Goal: Transaction & Acquisition: Book appointment/travel/reservation

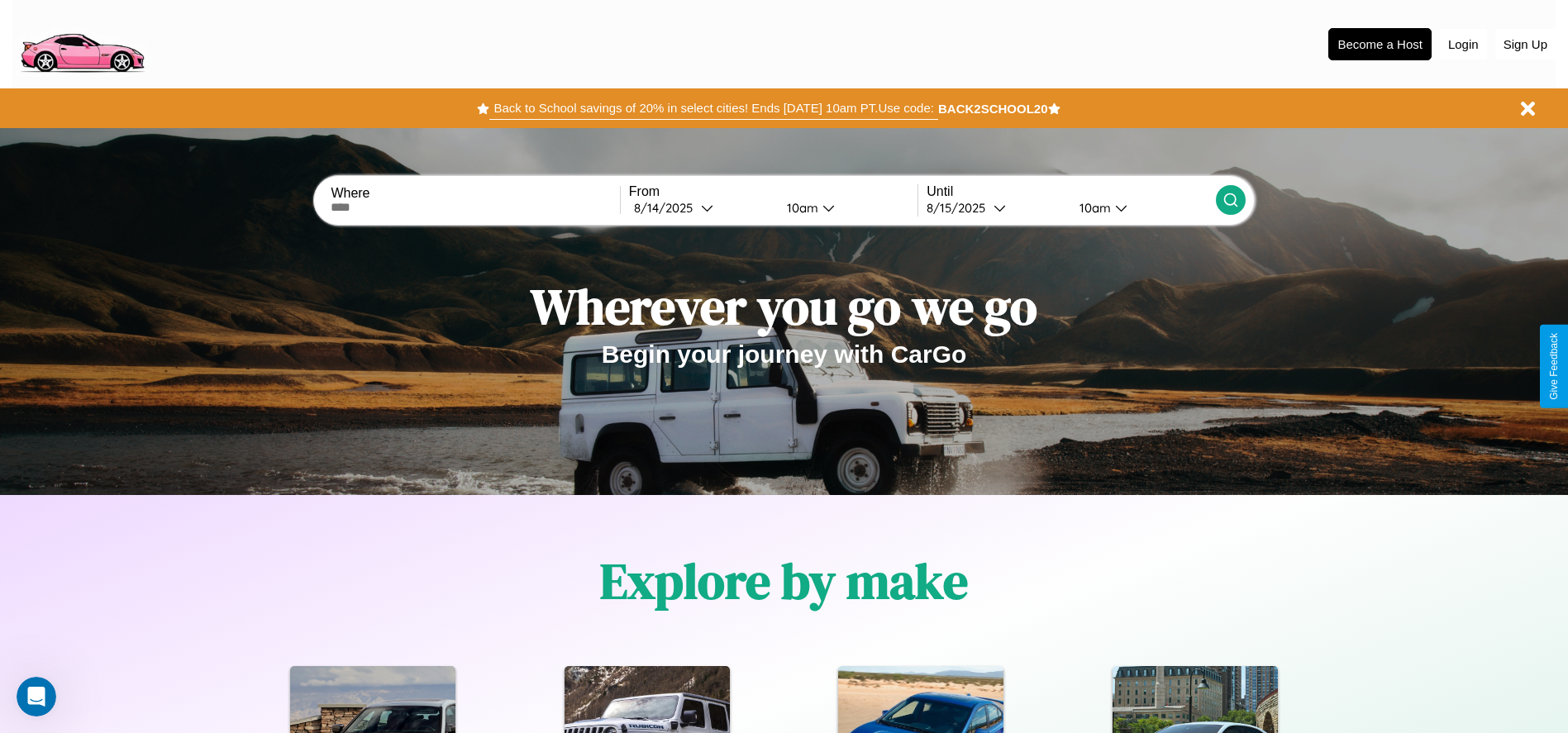
click at [713, 109] on button "Back to School savings of 20% in select cities! Ends [DATE] 10am PT. Use code:" at bounding box center [713, 108] width 448 height 23
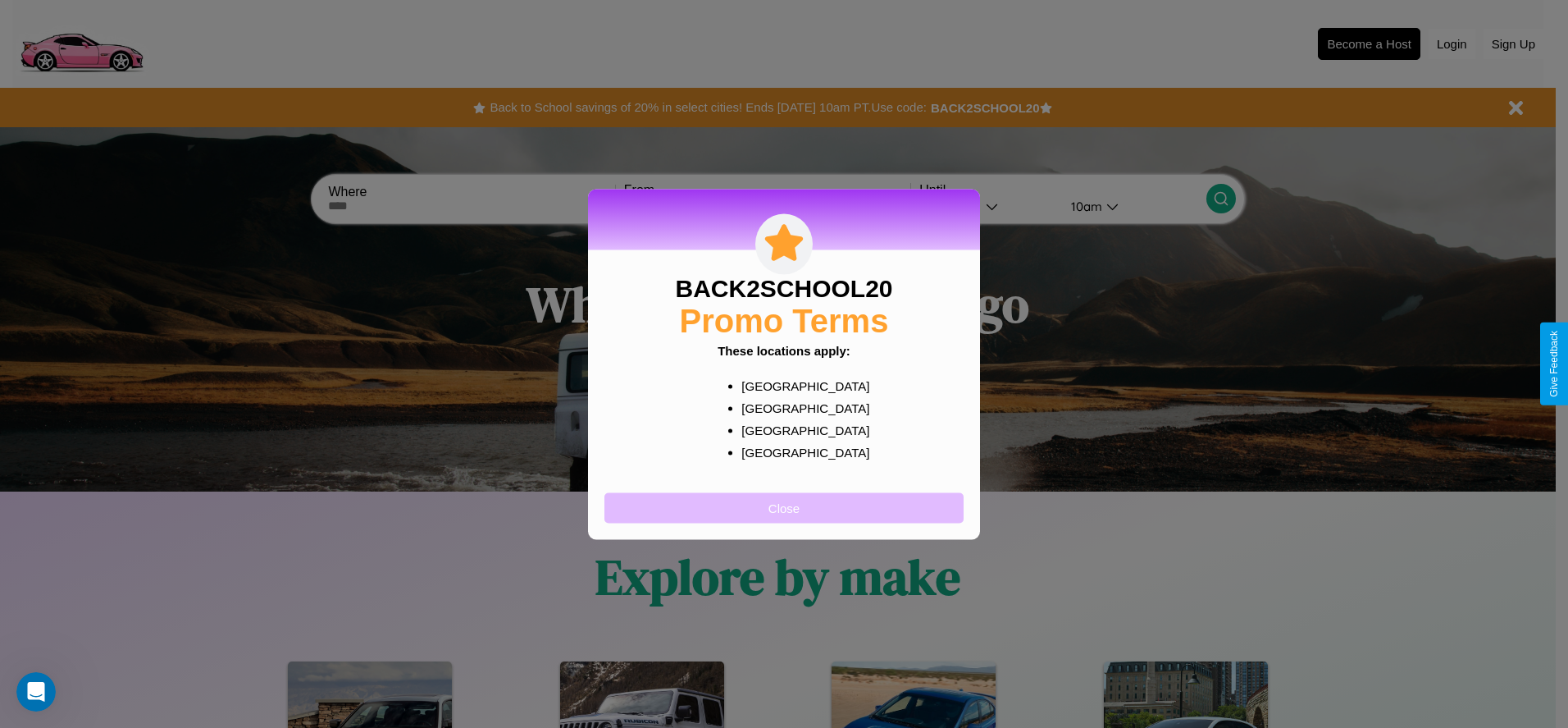
click at [784, 507] on button "Close" at bounding box center [784, 508] width 359 height 31
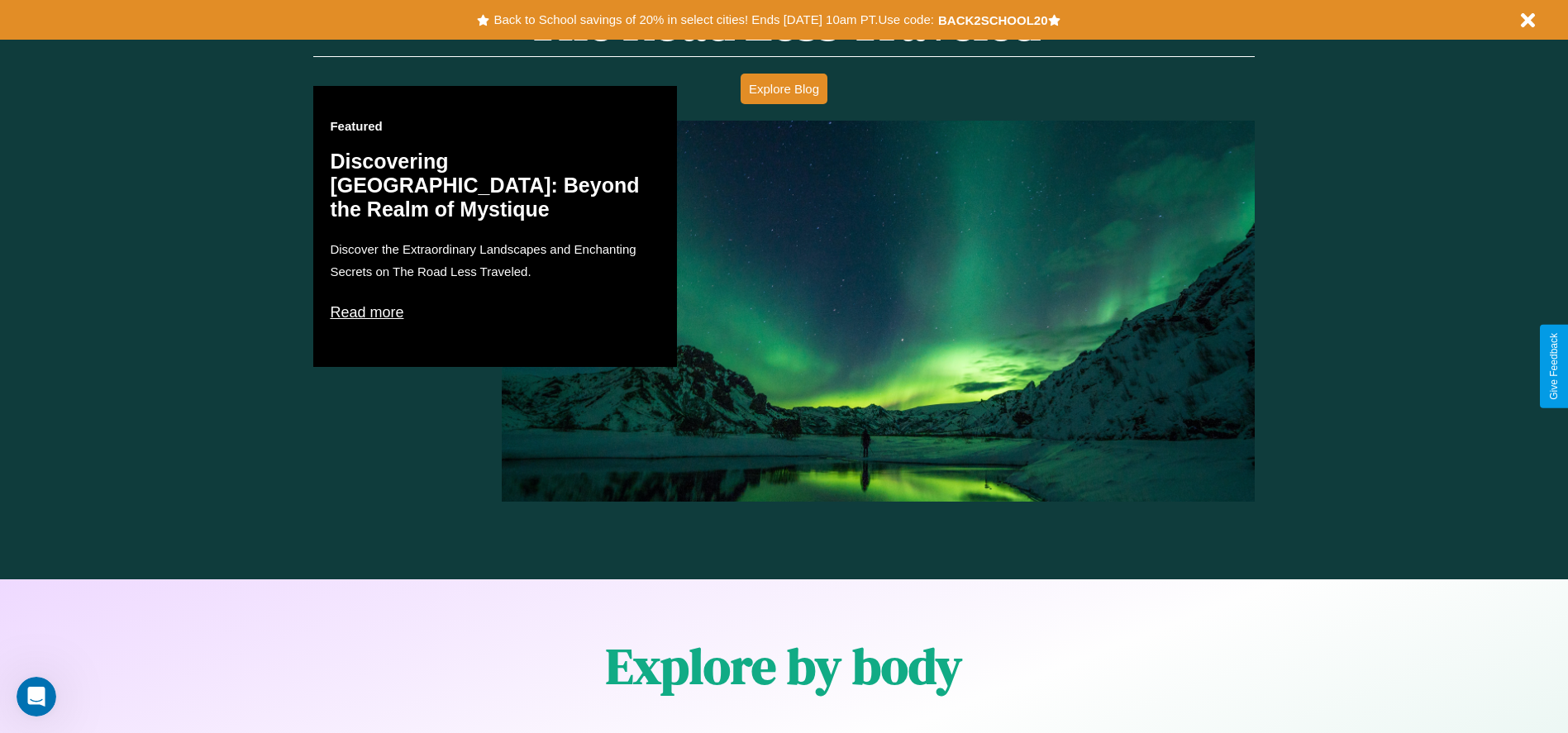
scroll to position [1442, 0]
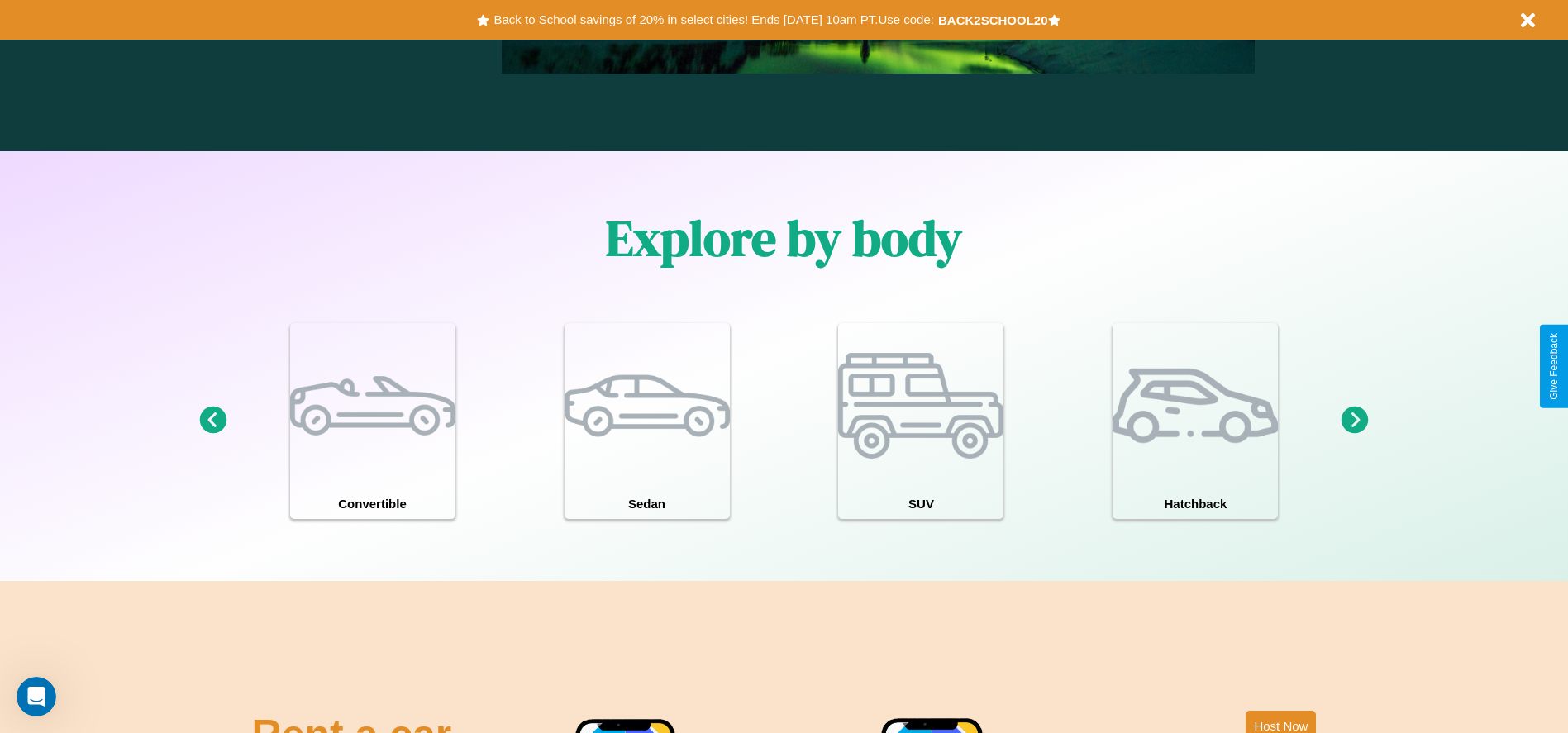
click at [1354, 421] on icon at bounding box center [1355, 420] width 27 height 27
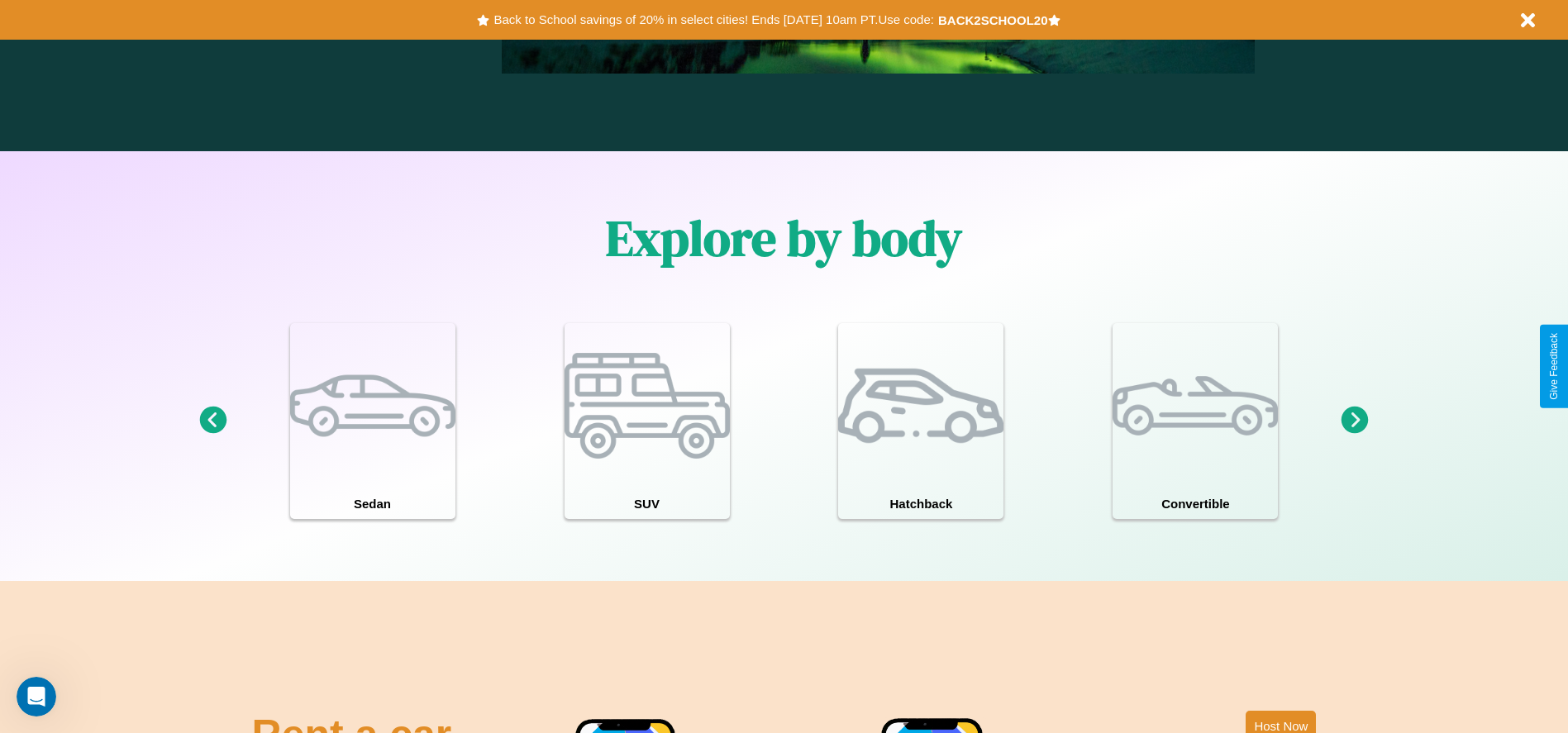
click at [1354, 421] on icon at bounding box center [1355, 420] width 27 height 27
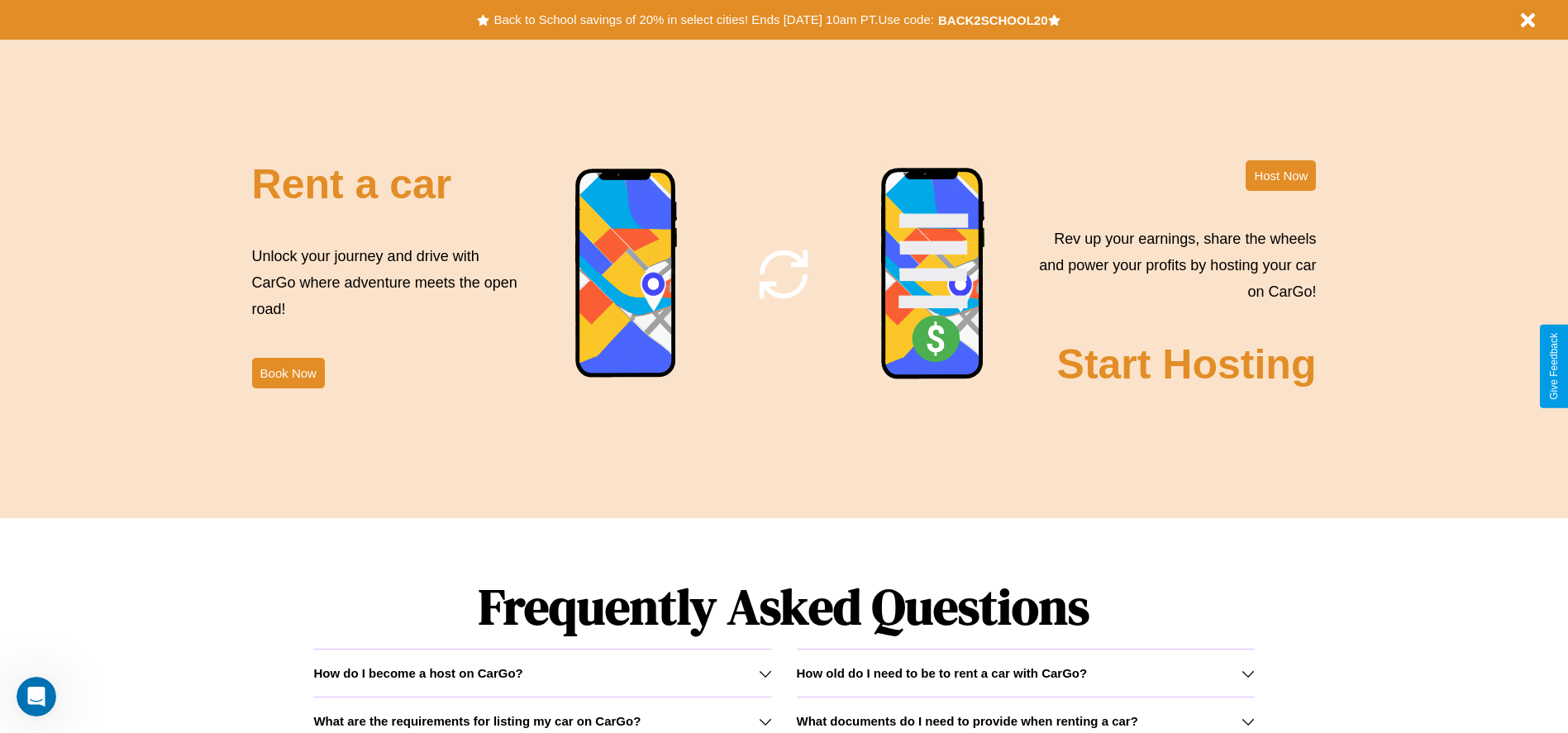
scroll to position [1999, 0]
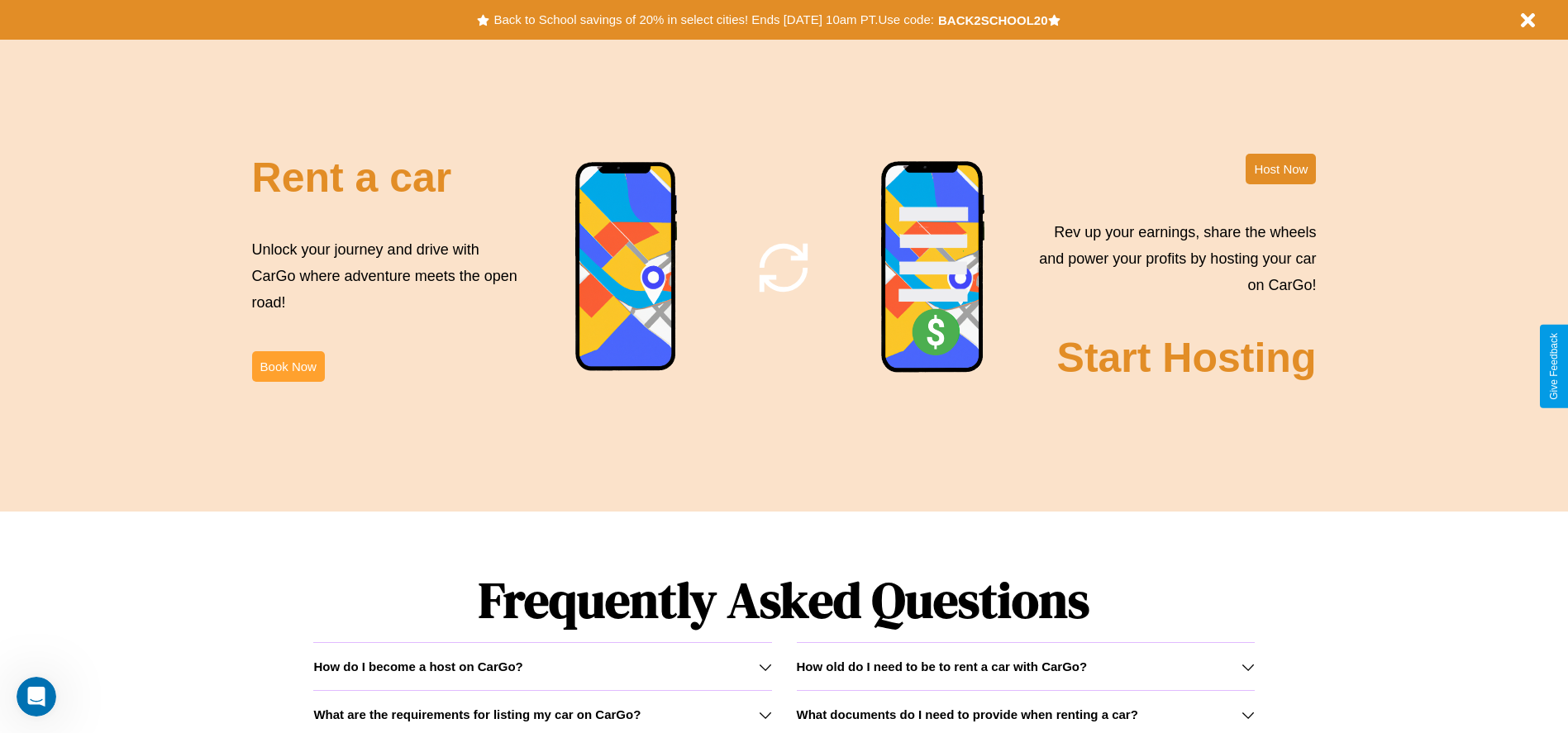
click at [287, 366] on button "Book Now" at bounding box center [288, 367] width 73 height 31
